Goal: Information Seeking & Learning: Check status

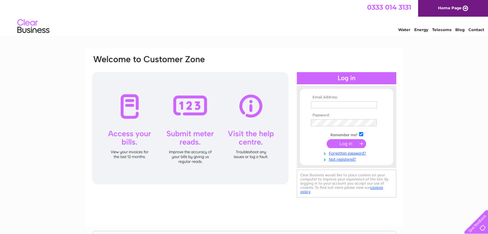
click at [322, 104] on input "text" at bounding box center [344, 104] width 66 height 7
type input "panel-paint@hotmail.co.uk"
click at [344, 144] on input "submit" at bounding box center [346, 144] width 39 height 9
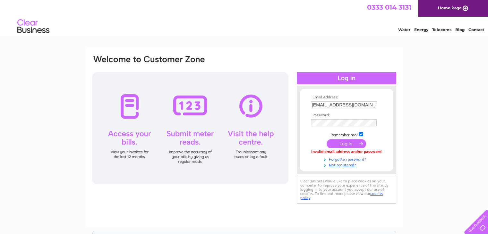
click at [337, 158] on link "Forgotten password?" at bounding box center [347, 159] width 73 height 6
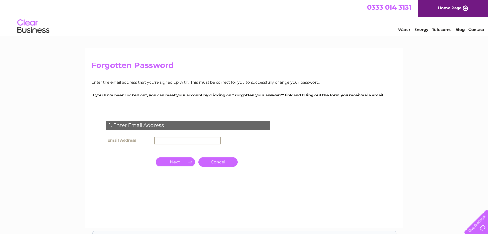
click at [158, 139] on input "text" at bounding box center [187, 141] width 67 height 8
type input "panel-paint@hotmail.co.uk"
click at [183, 165] on input "button" at bounding box center [175, 162] width 39 height 9
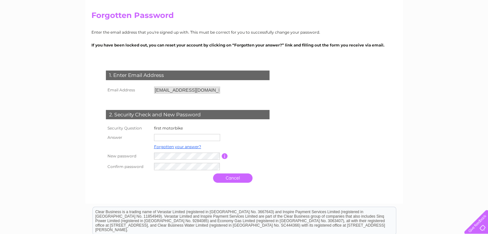
scroll to position [64, 0]
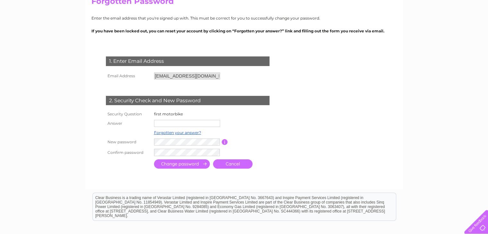
click at [161, 124] on input "text" at bounding box center [187, 123] width 66 height 7
type input "harley"
click at [260, 204] on div "Clear Business is a trading name of Verastar Limited (registered in [GEOGRAPHIC…" at bounding box center [244, 207] width 303 height 28
click at [185, 163] on input "submit" at bounding box center [182, 164] width 56 height 9
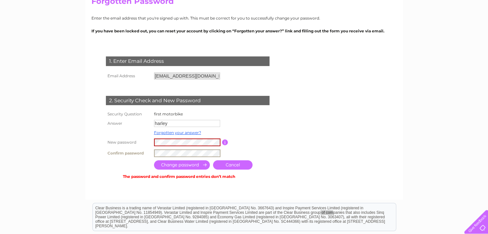
click at [182, 166] on input "submit" at bounding box center [182, 165] width 56 height 9
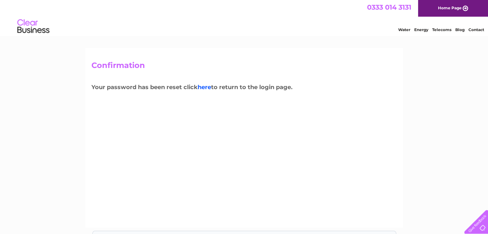
click at [205, 88] on link "here" at bounding box center [204, 87] width 13 height 7
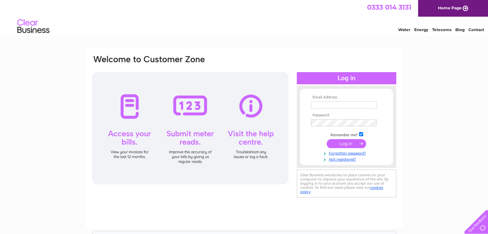
click at [315, 106] on input "text" at bounding box center [344, 104] width 66 height 7
type input "panel-paint@hotmail.co.uk"
click at [351, 144] on input "submit" at bounding box center [346, 143] width 39 height 9
click at [344, 144] on input "submit" at bounding box center [346, 143] width 39 height 9
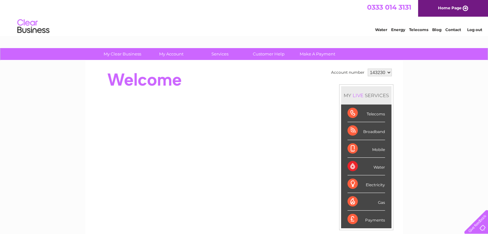
click at [353, 113] on div "Telecoms" at bounding box center [367, 114] width 38 height 18
click at [371, 115] on div "Telecoms" at bounding box center [367, 114] width 38 height 18
click at [370, 115] on div "Telecoms" at bounding box center [367, 114] width 38 height 18
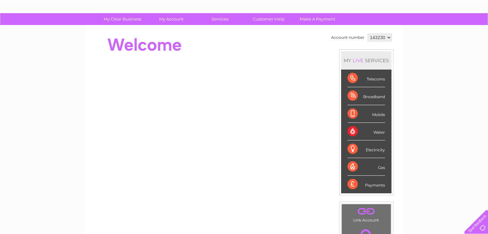
scroll to position [32, 0]
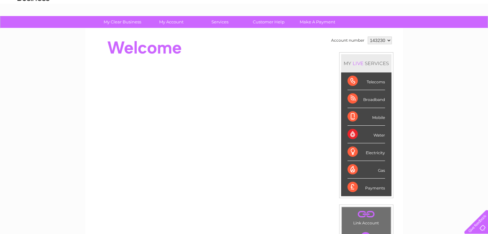
click at [350, 81] on div "Telecoms" at bounding box center [367, 82] width 38 height 18
click at [370, 82] on div "Telecoms" at bounding box center [367, 82] width 38 height 18
click at [370, 40] on select "143230" at bounding box center [380, 41] width 24 height 8
click at [362, 79] on div "Telecoms" at bounding box center [367, 82] width 38 height 18
click at [355, 80] on div "Telecoms" at bounding box center [367, 82] width 38 height 18
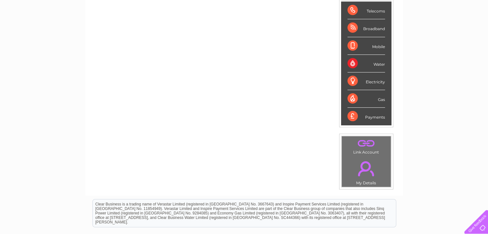
scroll to position [114, 0]
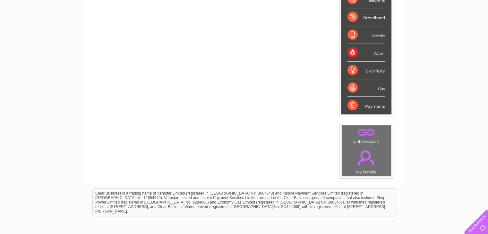
click at [362, 172] on td ". My Details" at bounding box center [367, 160] width 50 height 31
click at [367, 171] on td ". My Details" at bounding box center [367, 160] width 50 height 31
drag, startPoint x: 367, startPoint y: 171, endPoint x: 344, endPoint y: 147, distance: 33.4
click at [361, 162] on td ". My Details" at bounding box center [367, 160] width 50 height 31
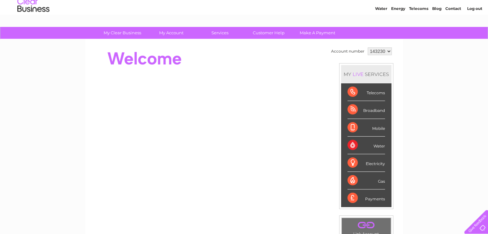
scroll to position [18, 0]
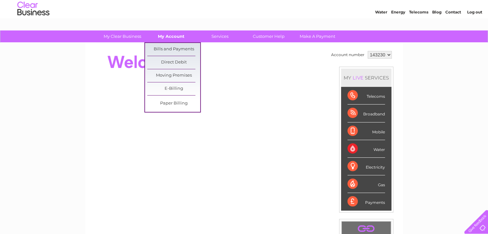
click at [174, 37] on link "My Account" at bounding box center [171, 36] width 53 height 12
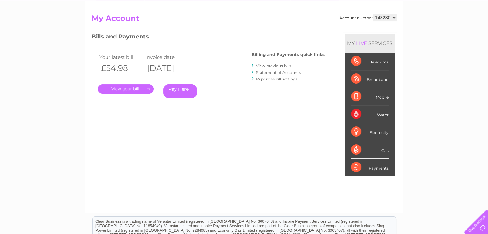
scroll to position [32, 0]
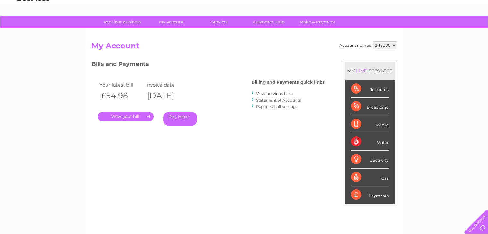
click at [261, 93] on link "View previous bills" at bounding box center [273, 93] width 35 height 5
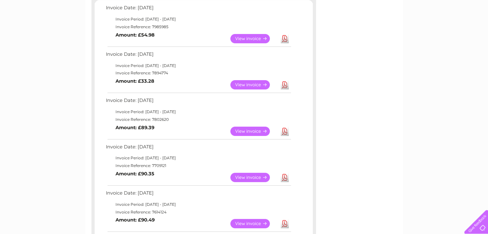
scroll to position [128, 0]
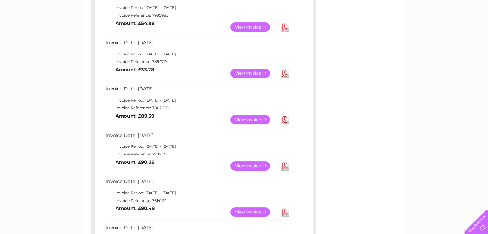
click at [246, 120] on link "View" at bounding box center [254, 119] width 47 height 9
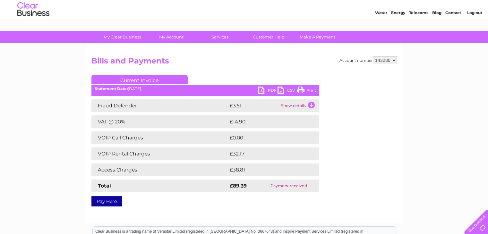
scroll to position [32, 0]
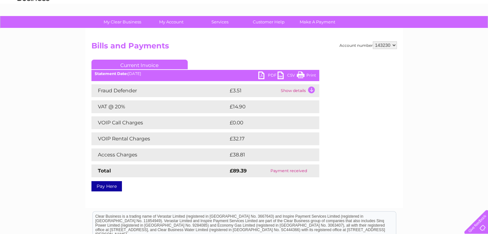
click at [233, 156] on td "£38.81" at bounding box center [267, 155] width 78 height 13
click at [121, 157] on td "Access Charges" at bounding box center [159, 155] width 137 height 13
click at [239, 154] on td "£38.81" at bounding box center [267, 155] width 78 height 13
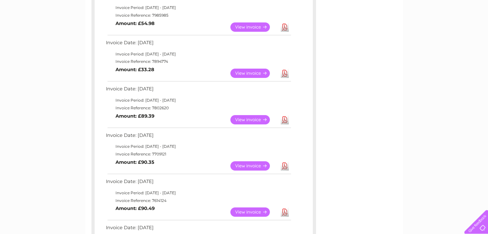
click at [236, 74] on link "View" at bounding box center [254, 73] width 47 height 9
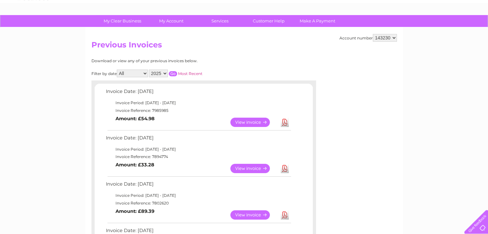
scroll to position [32, 0]
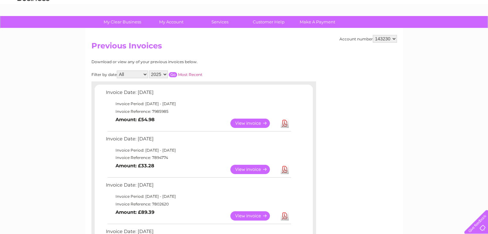
click at [249, 120] on link "View" at bounding box center [254, 123] width 47 height 9
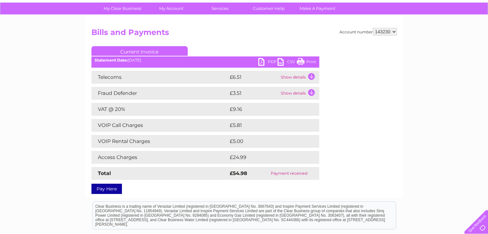
scroll to position [64, 0]
